Goal: Find specific page/section: Find specific page/section

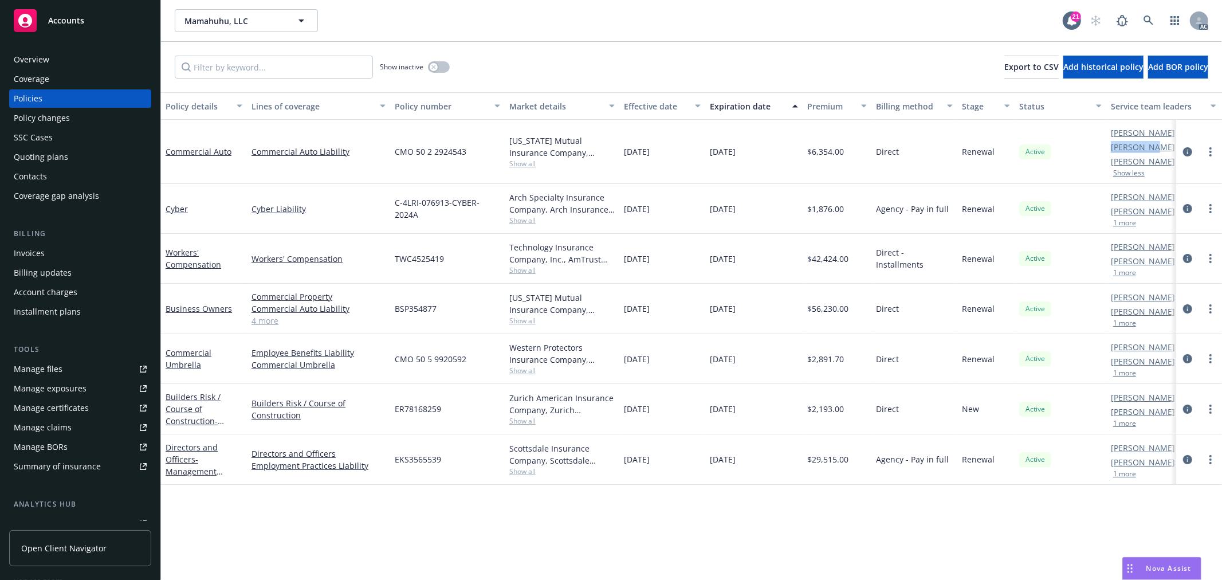
drag, startPoint x: 1106, startPoint y: 144, endPoint x: 869, endPoint y: 95, distance: 242.2
click at [1158, 139] on div "[PERSON_NAME] AC [PERSON_NAME] AM [PERSON_NAME] PD Show less" at bounding box center [1163, 152] width 115 height 64
copy div "AC"
drag, startPoint x: 1099, startPoint y: 149, endPoint x: 1158, endPoint y: 148, distance: 59.6
click at [1158, 148] on div "Commercial Auto Commercial Auto Liability CMO 50 2 2924543 [US_STATE] Mutual In…" at bounding box center [714, 152] width 1106 height 64
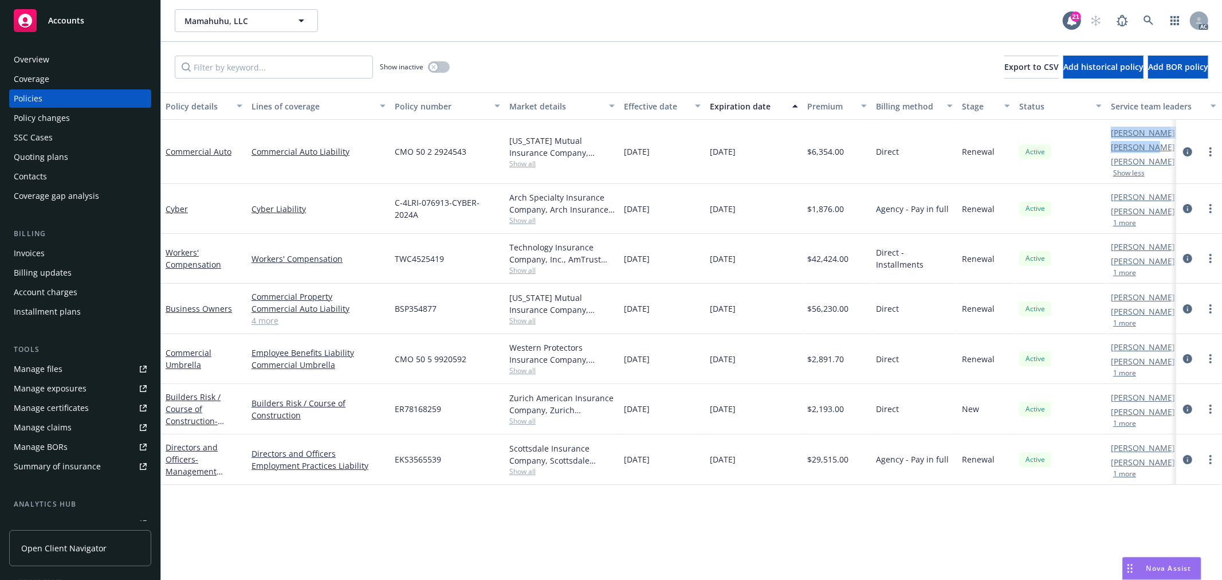
click at [1106, 150] on div "Active" at bounding box center [1061, 152] width 92 height 64
drag, startPoint x: 1130, startPoint y: 149, endPoint x: 1142, endPoint y: 147, distance: 12.8
click at [1142, 147] on div "[PERSON_NAME] AC [PERSON_NAME] AM [PERSON_NAME] PD Show less" at bounding box center [1163, 152] width 115 height 64
